Goal: Browse casually: Explore the website without a specific task or goal

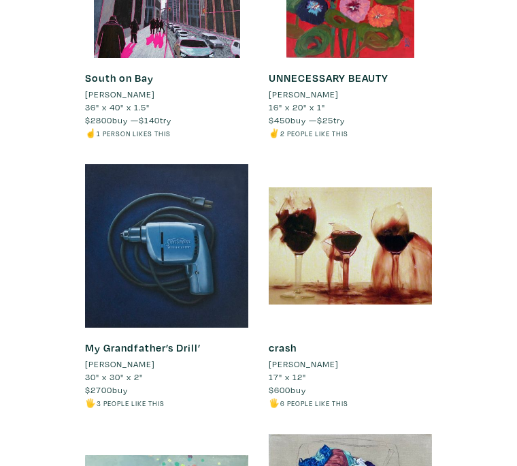
scroll to position [1363, 0]
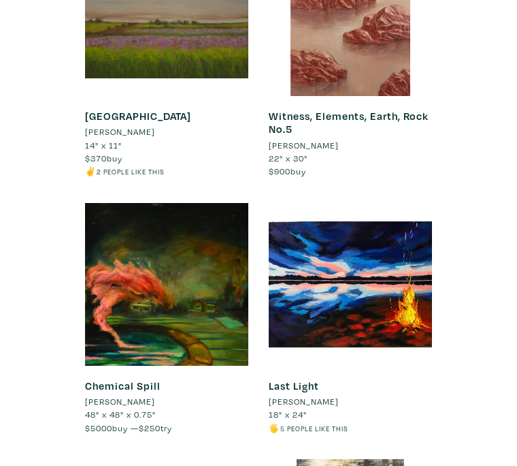
scroll to position [2706, 0]
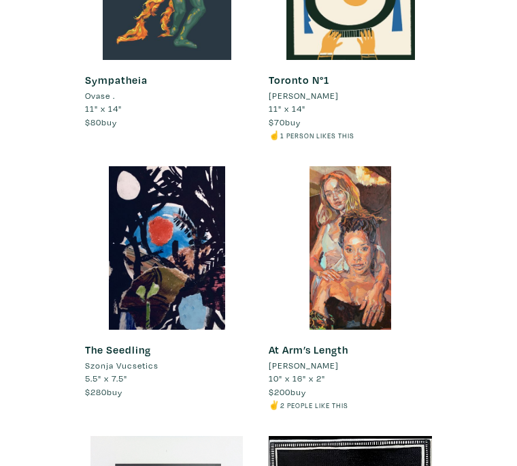
scroll to position [4670, 0]
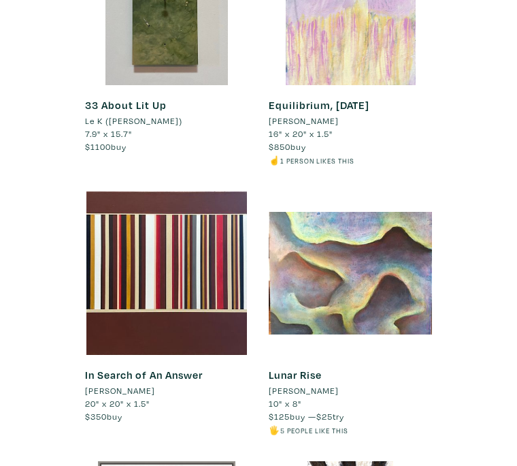
scroll to position [1706, 0]
